Goal: Contribute content

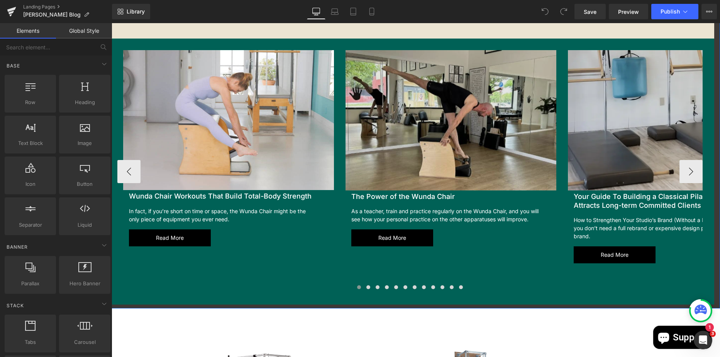
scroll to position [926, 0]
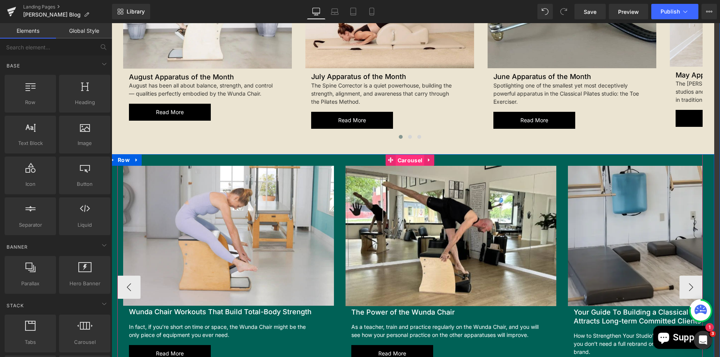
click at [408, 161] on span "Carousel" at bounding box center [410, 161] width 29 height 12
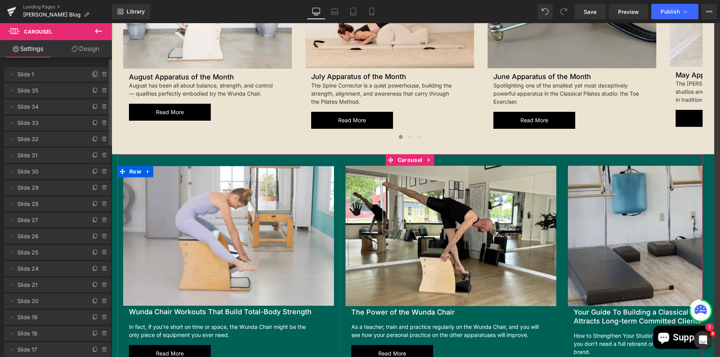
click at [92, 72] on icon at bounding box center [95, 74] width 6 height 6
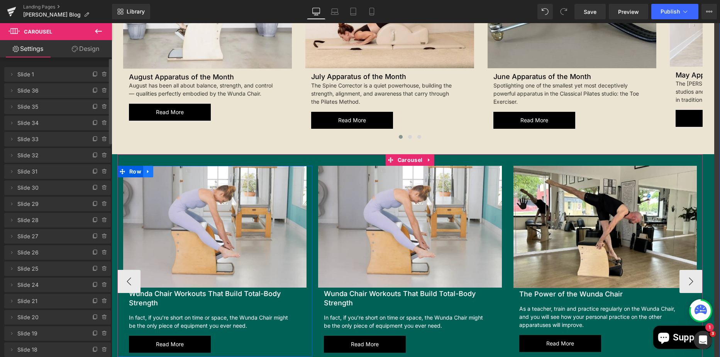
click at [147, 171] on icon at bounding box center [148, 172] width 5 height 6
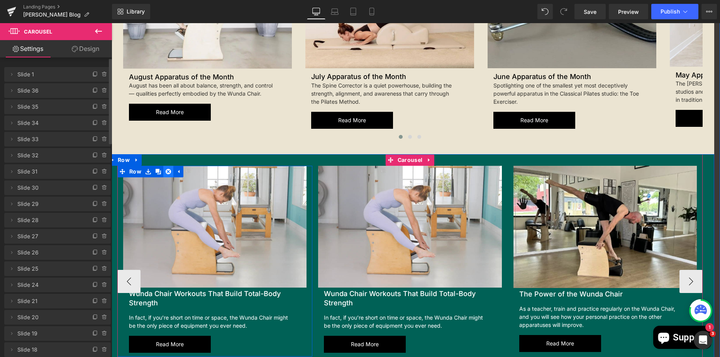
click at [167, 166] on link at bounding box center [168, 172] width 10 height 12
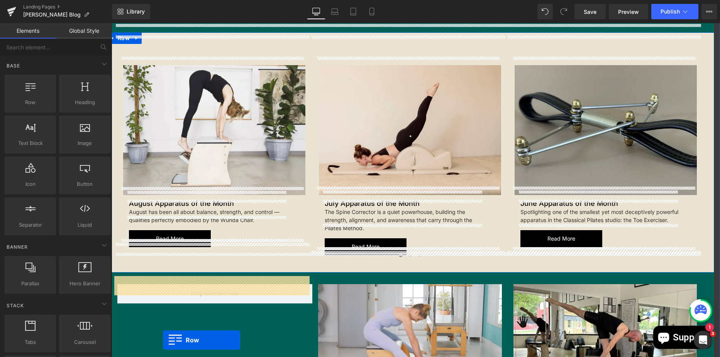
scroll to position [834, 0]
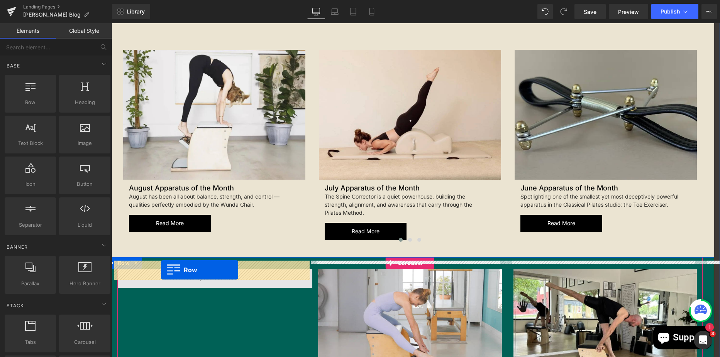
drag, startPoint x: 510, startPoint y: 105, endPoint x: 161, endPoint y: 270, distance: 385.6
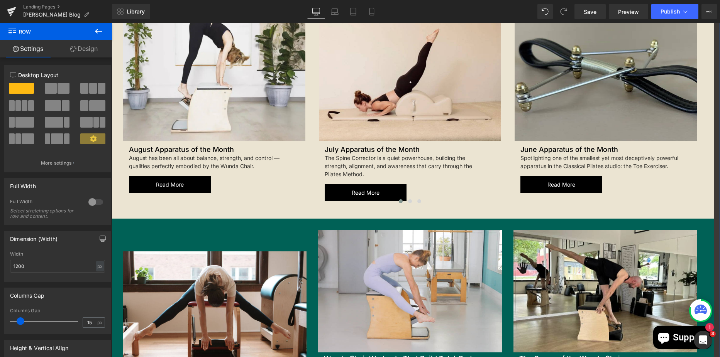
scroll to position [911, 0]
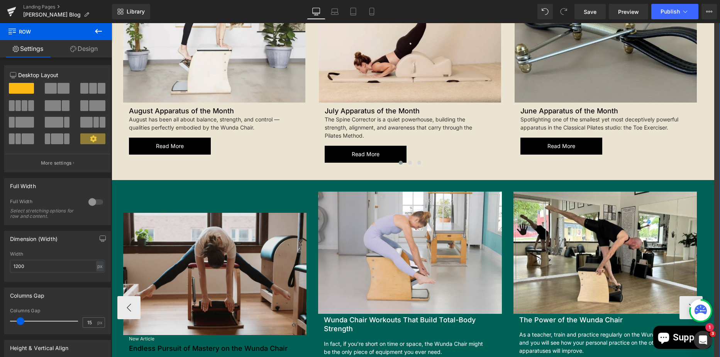
click at [196, 225] on img at bounding box center [214, 274] width 183 height 122
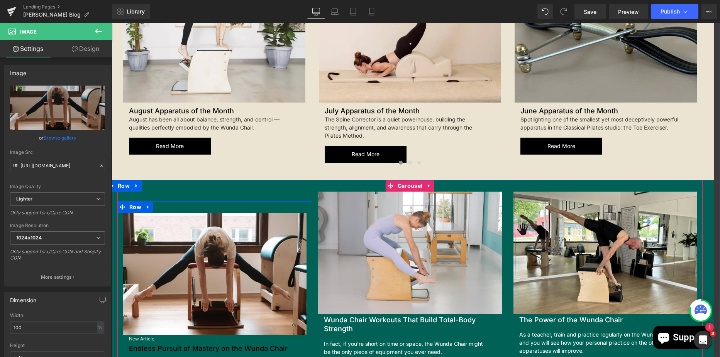
click at [129, 201] on span "Row" at bounding box center [135, 207] width 16 height 12
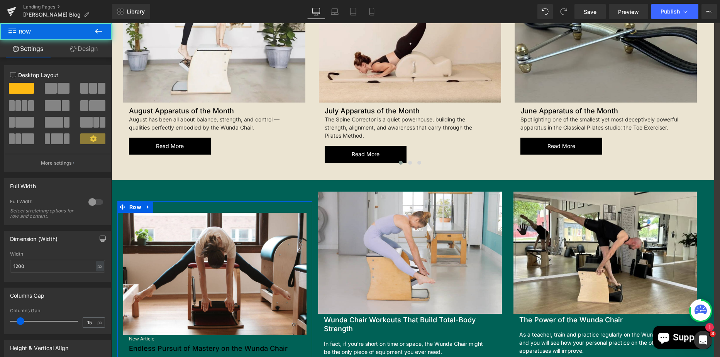
click at [84, 51] on link "Design" at bounding box center [84, 48] width 56 height 17
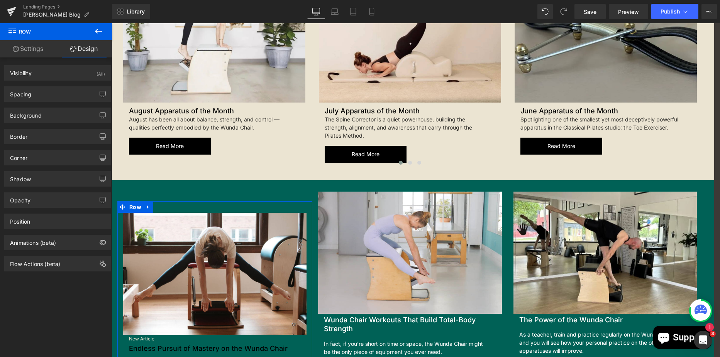
click at [57, 104] on div "Background Color & Image color Color transparent 0 % Image Replace Image Upload…" at bounding box center [57, 112] width 115 height 21
click at [53, 97] on div "Spacing" at bounding box center [58, 94] width 106 height 15
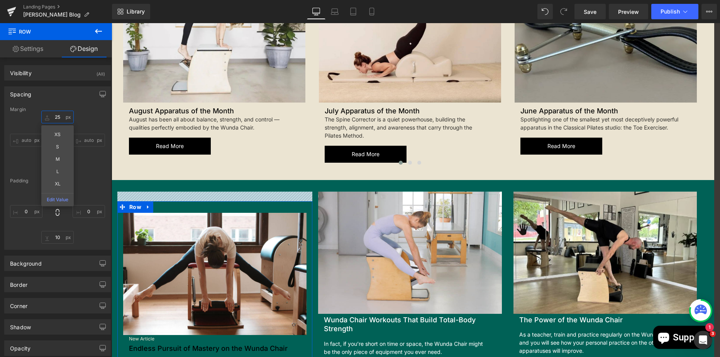
click at [63, 121] on input "25" at bounding box center [57, 117] width 32 height 13
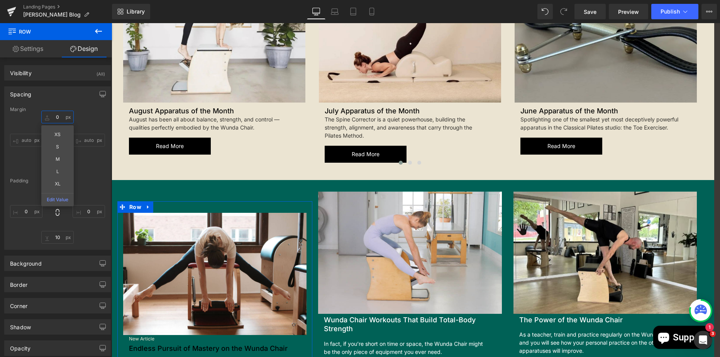
type input "0"
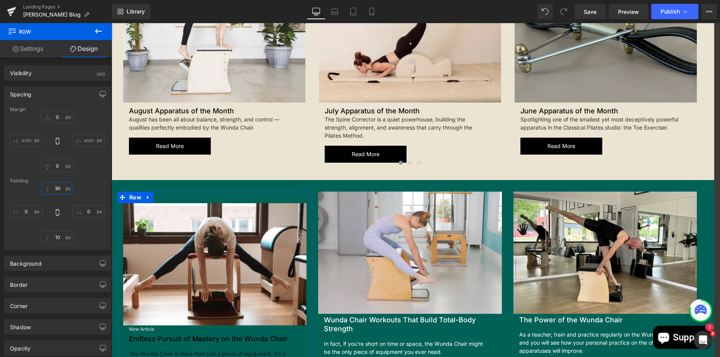
click at [56, 191] on input "30" at bounding box center [57, 188] width 32 height 13
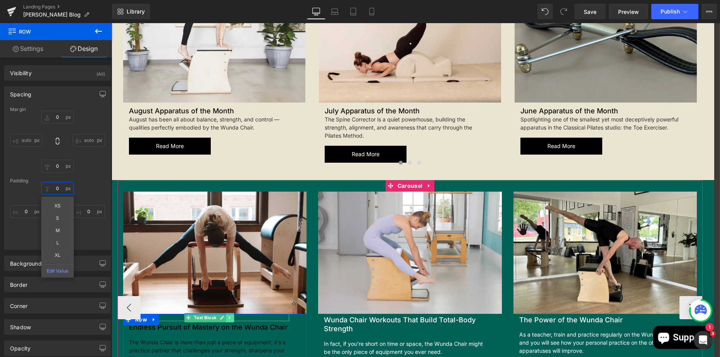
type input "0"
click at [229, 317] on icon at bounding box center [229, 318] width 1 height 3
click at [232, 316] on icon at bounding box center [234, 318] width 4 height 4
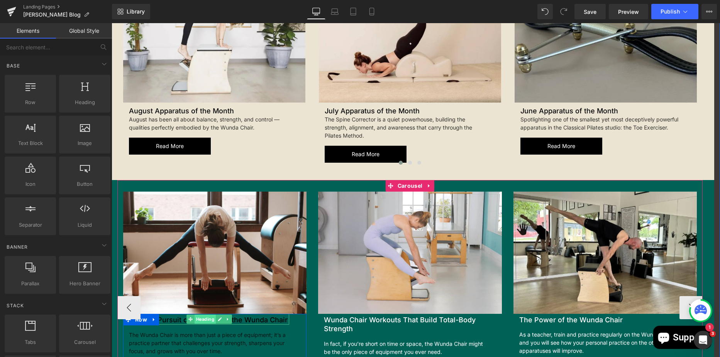
click at [202, 315] on span "Heading" at bounding box center [205, 319] width 21 height 9
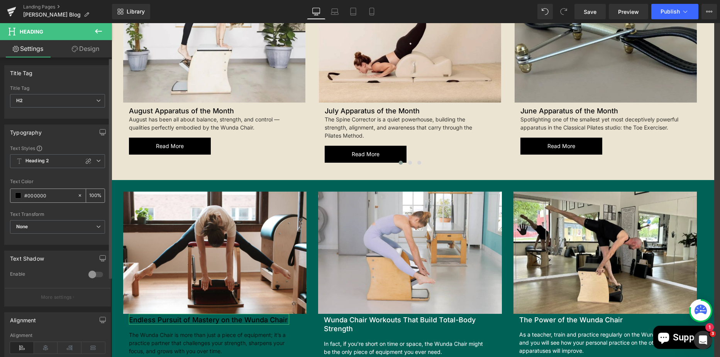
drag, startPoint x: 49, startPoint y: 199, endPoint x: 25, endPoint y: 197, distance: 23.2
click at [25, 197] on input "#000000" at bounding box center [48, 195] width 49 height 8
type input "fff"
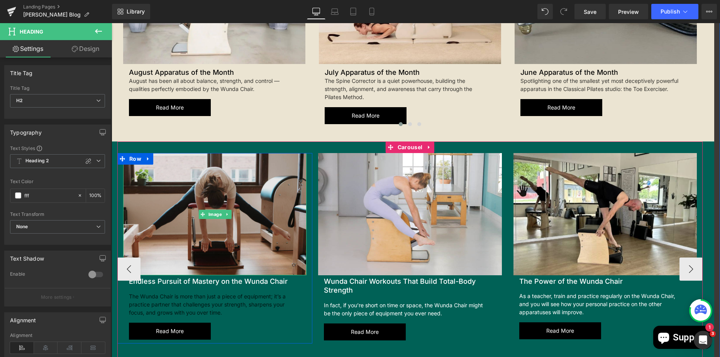
scroll to position [988, 0]
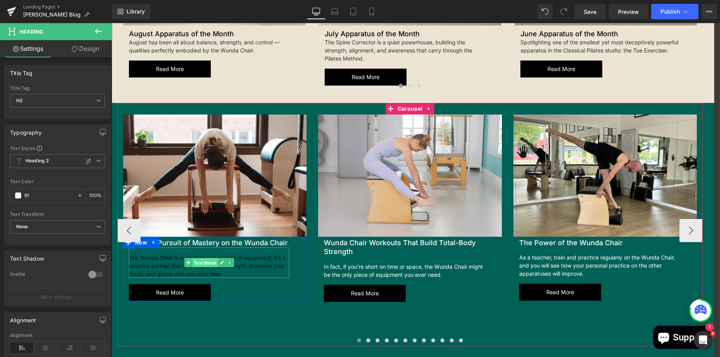
click at [202, 259] on span "Text Block" at bounding box center [204, 263] width 25 height 9
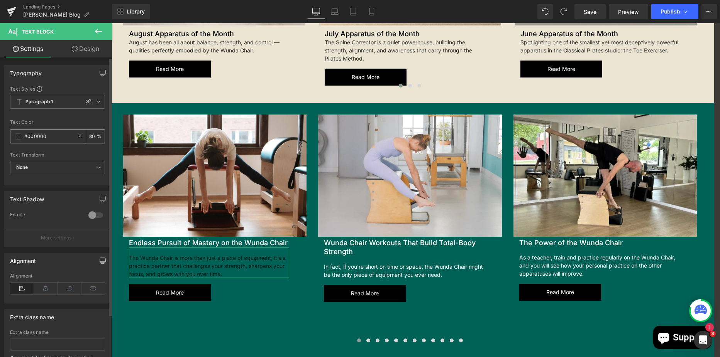
drag, startPoint x: 47, startPoint y: 135, endPoint x: 28, endPoint y: 139, distance: 19.3
click at [28, 139] on input "#000000" at bounding box center [48, 136] width 49 height 8
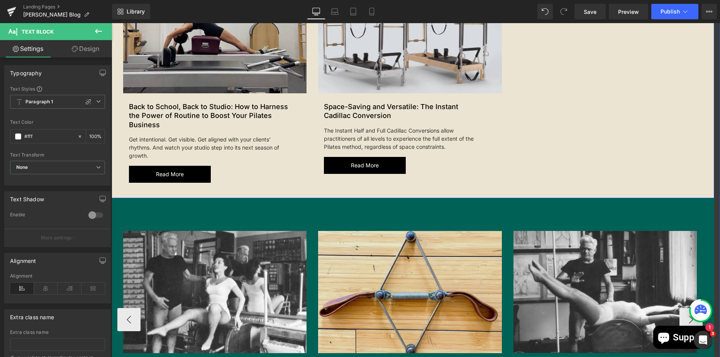
type input "#fff"
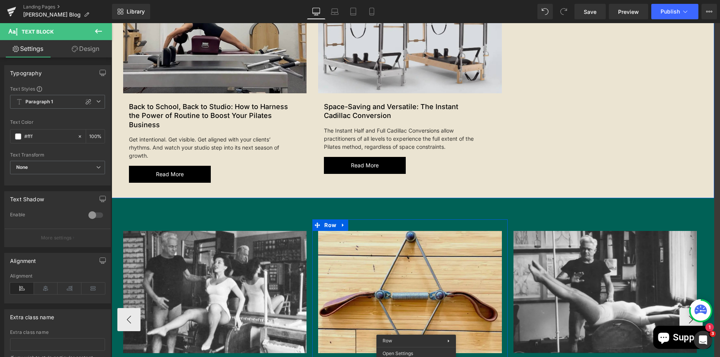
scroll to position [293, 0]
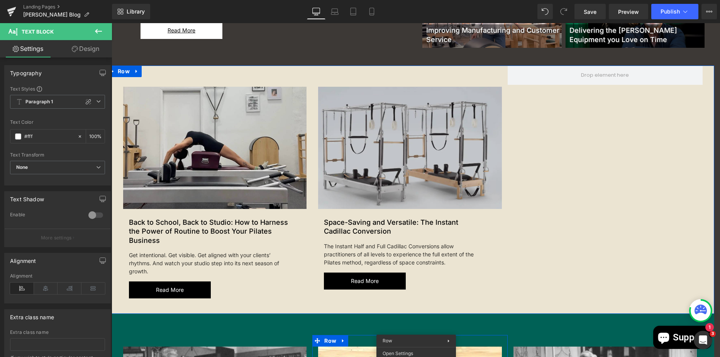
click at [400, 161] on img at bounding box center [409, 148] width 183 height 122
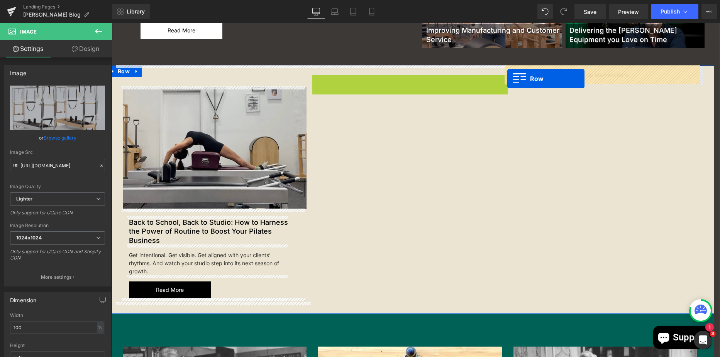
drag, startPoint x: 314, startPoint y: 80, endPoint x: 507, endPoint y: 79, distance: 193.0
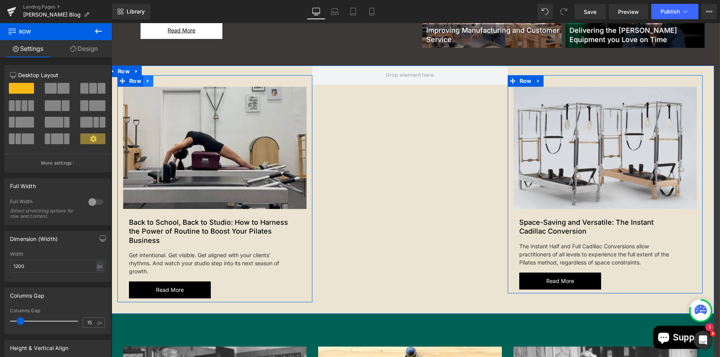
click at [146, 80] on icon at bounding box center [148, 81] width 5 height 6
click at [153, 82] on link at bounding box center [158, 81] width 10 height 12
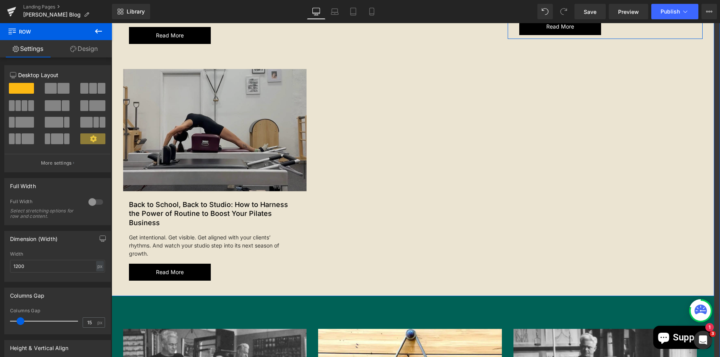
scroll to position [552, 0]
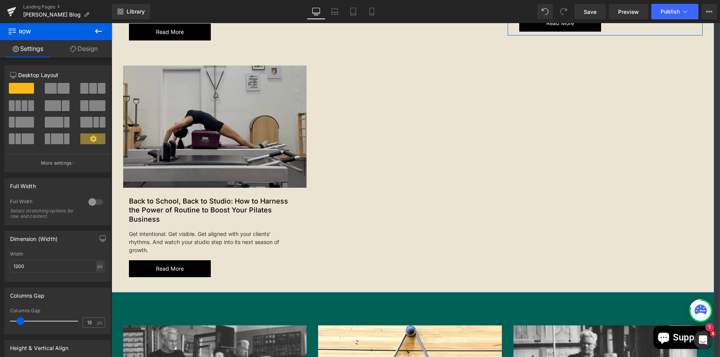
click at [127, 66] on div "Image" at bounding box center [214, 127] width 183 height 122
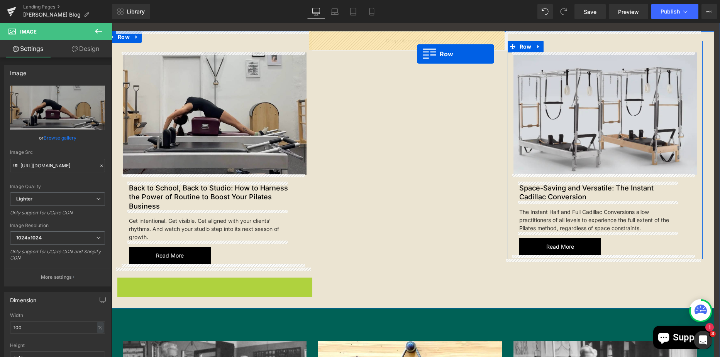
scroll to position [312, 0]
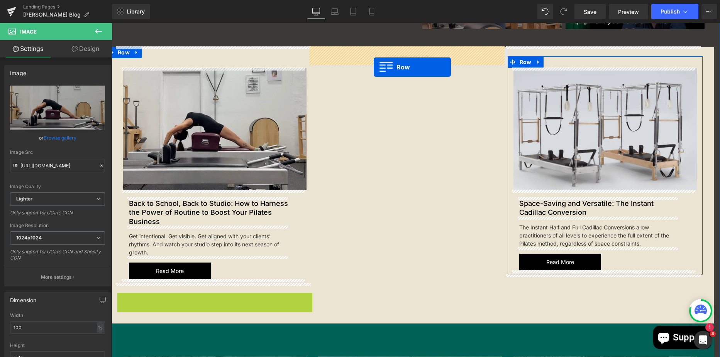
drag, startPoint x: 122, startPoint y: 59, endPoint x: 366, endPoint y: 59, distance: 244.3
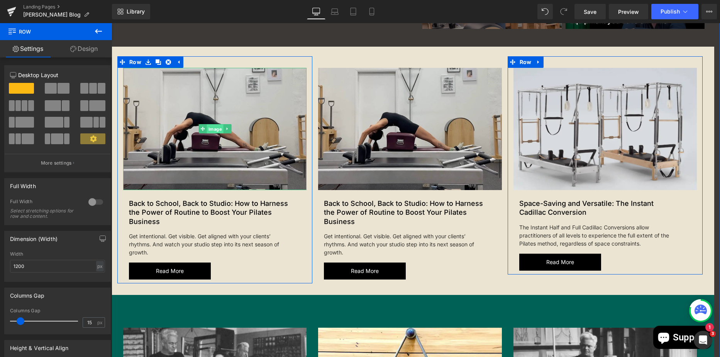
click at [216, 125] on span "Image" at bounding box center [215, 129] width 17 height 9
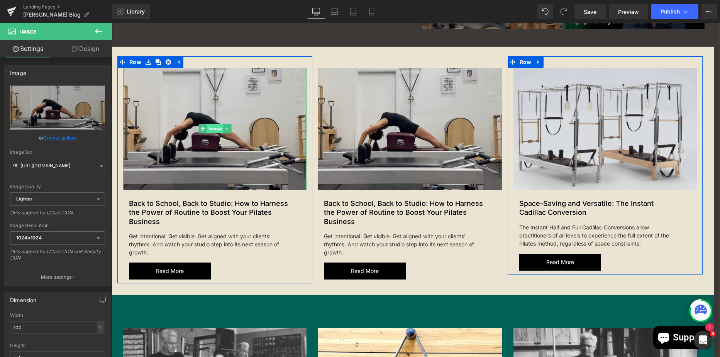
click at [210, 126] on span "Image" at bounding box center [215, 128] width 17 height 9
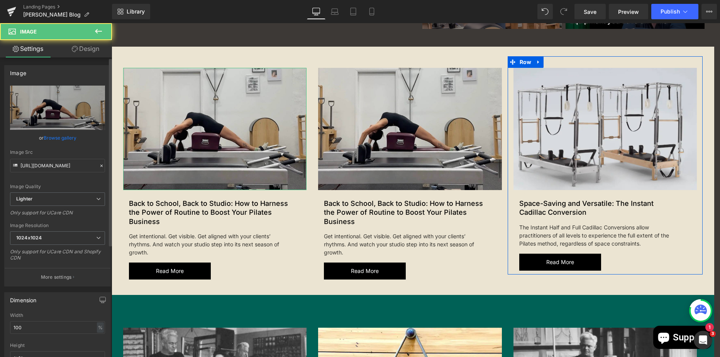
click at [63, 140] on link "Browse gallery" at bounding box center [60, 138] width 33 height 14
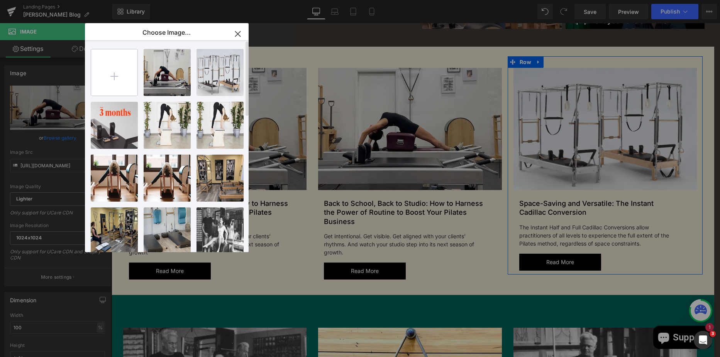
click at [116, 88] on input "file" at bounding box center [114, 72] width 46 height 46
type input "C:\fakepath\Gratz_Mini_Wunda_Chair_786bb5d1-b1e8-4b1e-a012-1328ed4d08f0.webp"
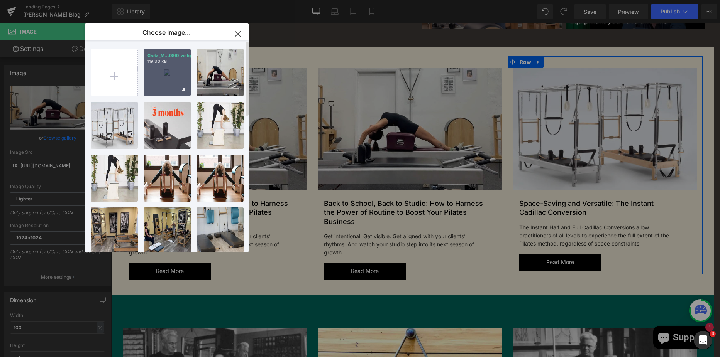
click at [167, 71] on div "Gratz_M...08f0.webp 119.30 KB" at bounding box center [167, 72] width 47 height 47
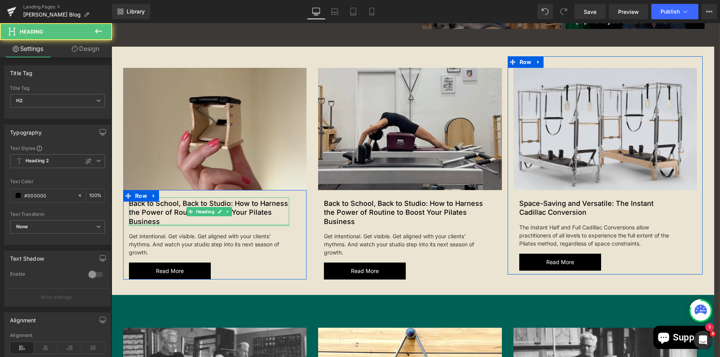
drag, startPoint x: 163, startPoint y: 224, endPoint x: 162, endPoint y: 220, distance: 4.3
click at [142, 212] on div "Back to School, Back to Studio: How to Harness the Power of Routine to Boost Yo…" at bounding box center [209, 212] width 160 height 29
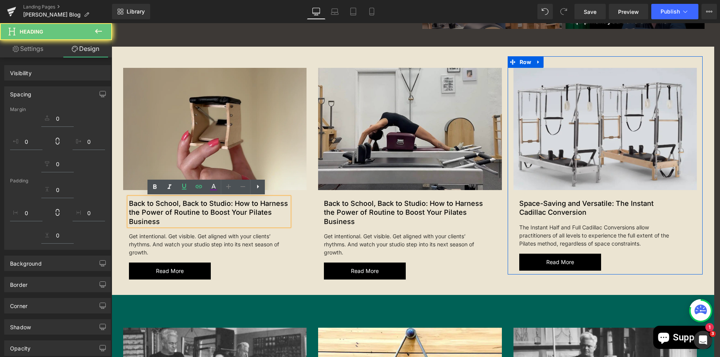
click at [162, 220] on h2 "Back to School, Back to Studio: How to Harness the Power of Routine to Boost Yo…" at bounding box center [209, 212] width 160 height 27
click at [158, 222] on h2 "Back to School, Back to Studio: How to Harness the Power of Routine to Boost Yo…" at bounding box center [209, 212] width 160 height 27
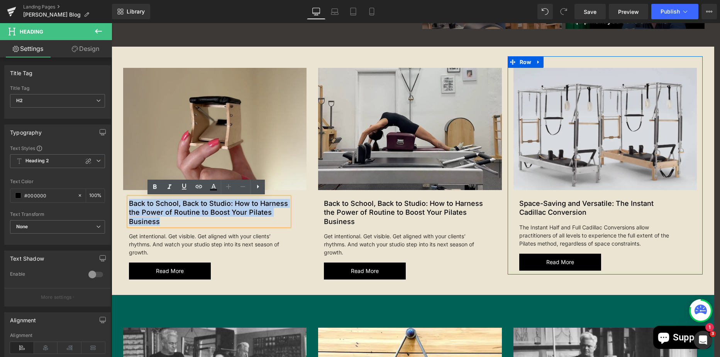
drag, startPoint x: 169, startPoint y: 223, endPoint x: 113, endPoint y: 194, distance: 63.4
click at [113, 194] on div "Image New Article Text Block Back to School, Back to Studio: How to Harness the…" at bounding box center [410, 171] width 608 height 249
paste div
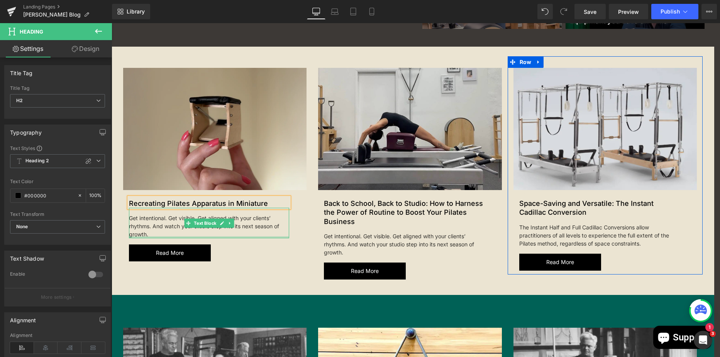
click at [152, 232] on div "Get intentional. Get visible. Get aligned with your clients’ rhythms. And watch…" at bounding box center [209, 223] width 160 height 30
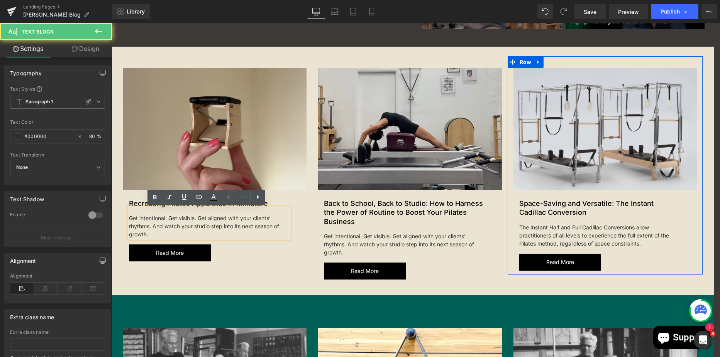
click at [150, 234] on div "Get intentional. Get visible. Get aligned with your clients’ rhythms. And watch…" at bounding box center [209, 223] width 160 height 30
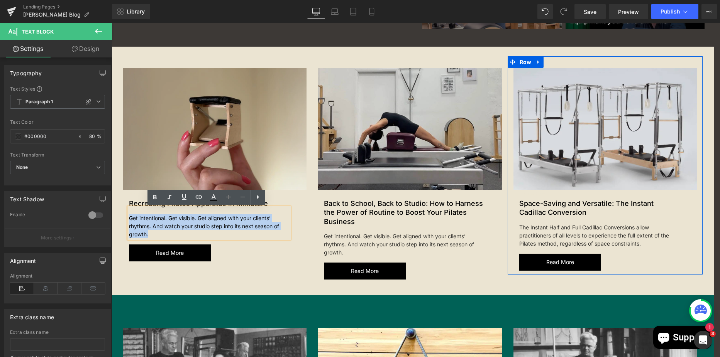
drag, startPoint x: 156, startPoint y: 233, endPoint x: 126, endPoint y: 215, distance: 35.1
click at [129, 215] on div "Get intentional. Get visible. Get aligned with your clients’ rhythms. And watch…" at bounding box center [209, 223] width 160 height 30
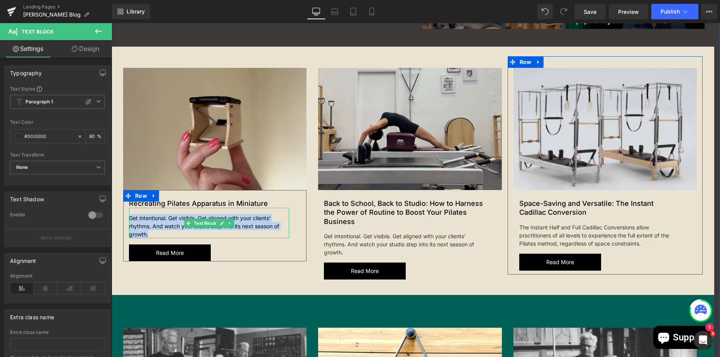
click at [160, 230] on div "Get intentional. Get visible. Get aligned with your clients’ rhythms. And watch…" at bounding box center [209, 223] width 160 height 30
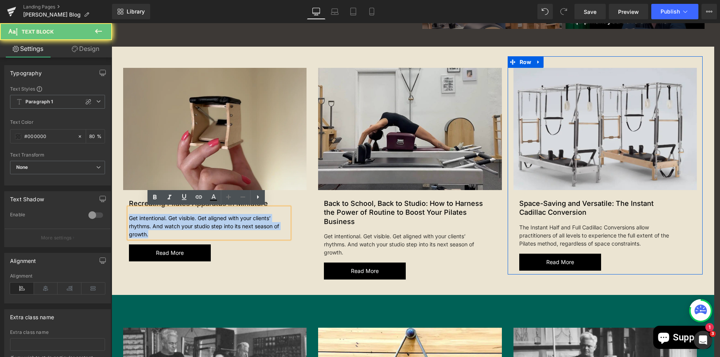
drag, startPoint x: 159, startPoint y: 233, endPoint x: 221, endPoint y: 243, distance: 62.5
click at [112, 220] on div "Image New Article Text Block Recreating Pilates Apparatus in Miniature Heading …" at bounding box center [410, 171] width 608 height 249
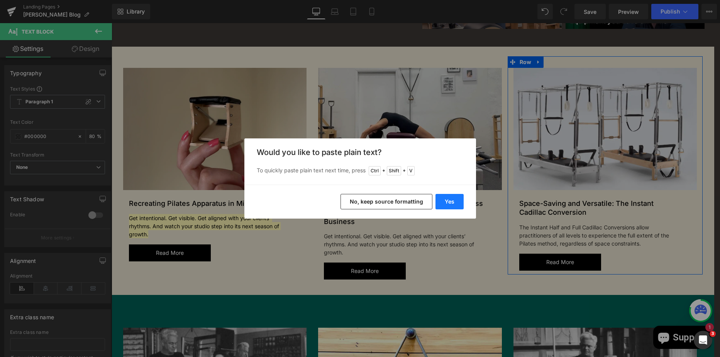
drag, startPoint x: 452, startPoint y: 201, endPoint x: 212, endPoint y: 203, distance: 240.9
click at [452, 201] on button "Yes" at bounding box center [449, 201] width 28 height 15
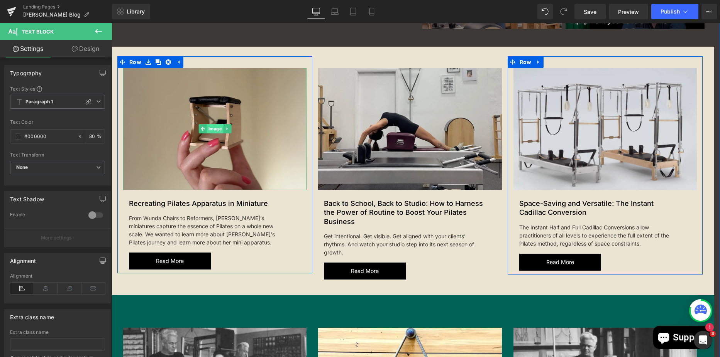
click at [213, 128] on span "Image" at bounding box center [215, 128] width 17 height 9
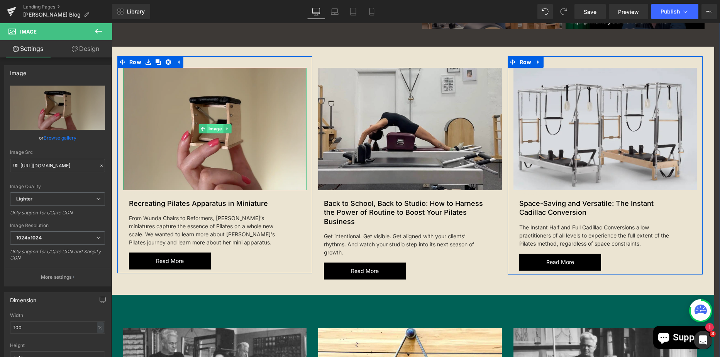
click at [213, 126] on span "Image" at bounding box center [215, 128] width 17 height 9
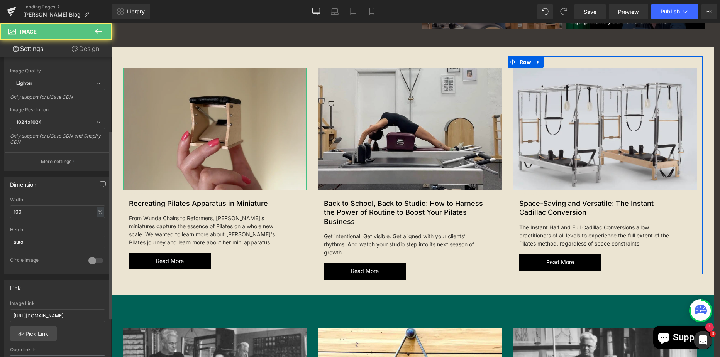
scroll to position [193, 0]
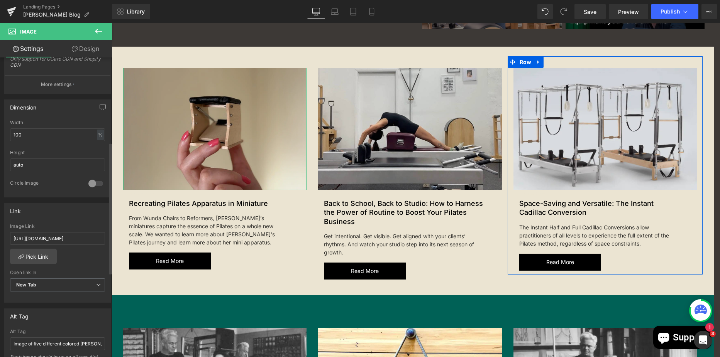
click at [15, 231] on div "Image Link [URL][DOMAIN_NAME]" at bounding box center [57, 236] width 95 height 25
click at [15, 240] on input "[URL][DOMAIN_NAME]" at bounding box center [57, 238] width 95 height 13
click at [13, 240] on input "[URL][DOMAIN_NAME]" at bounding box center [57, 238] width 95 height 13
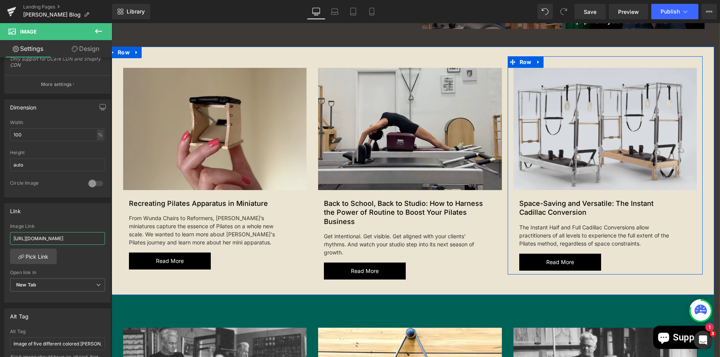
drag, startPoint x: 124, startPoint y: 263, endPoint x: 114, endPoint y: 242, distance: 23.3
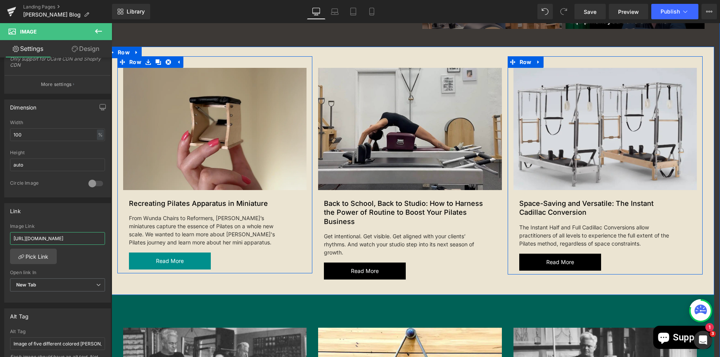
paste input "recreating-[PERSON_NAME]-apparatus-in-miniature"
type input "[URL][DOMAIN_NAME][PERSON_NAME]"
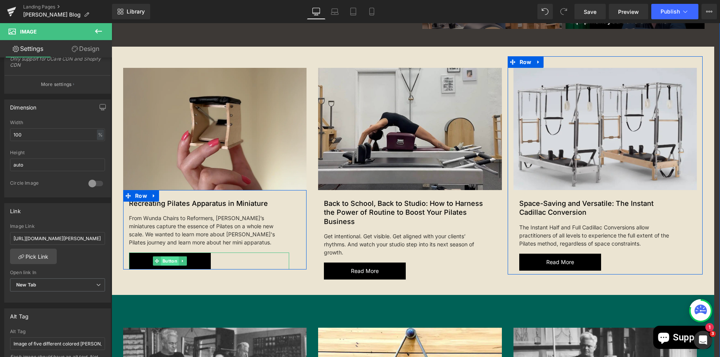
click at [164, 260] on span "Button" at bounding box center [170, 261] width 18 height 9
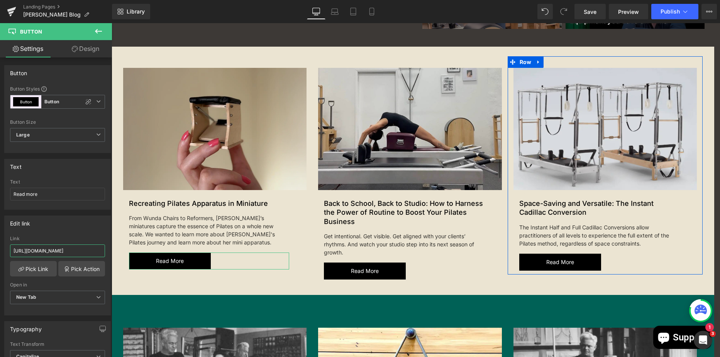
scroll to position [0, 261]
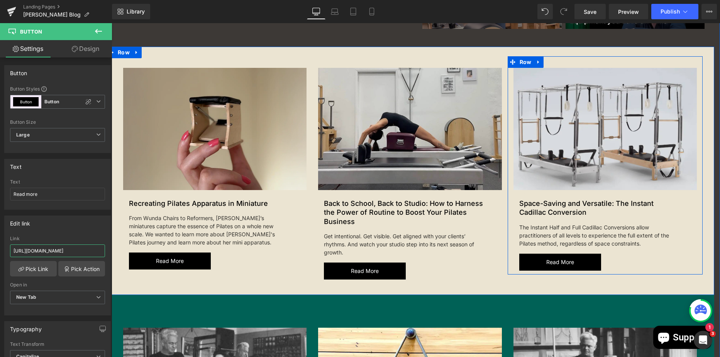
drag, startPoint x: 125, startPoint y: 274, endPoint x: 112, endPoint y: 255, distance: 23.3
paste input "recreating-[PERSON_NAME]-apparatus-in-miniature"
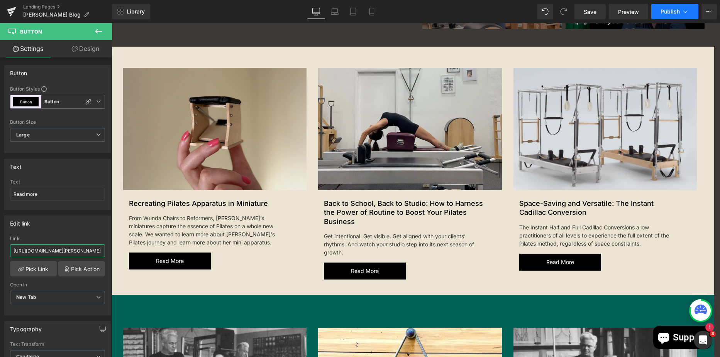
type input "[URL][DOMAIN_NAME][PERSON_NAME]"
click at [677, 13] on span "Publish" at bounding box center [669, 11] width 19 height 6
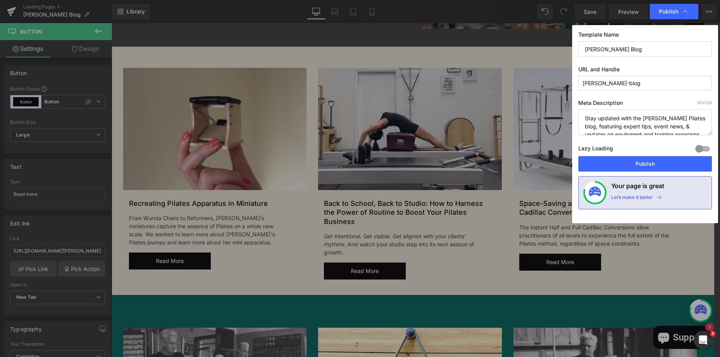
scroll to position [0, 0]
click at [620, 160] on button "Publish" at bounding box center [645, 163] width 134 height 15
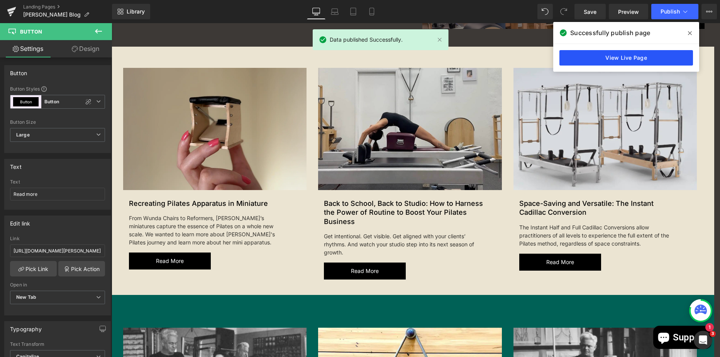
click at [605, 62] on link "View Live Page" at bounding box center [626, 57] width 134 height 15
